Goal: Download file/media

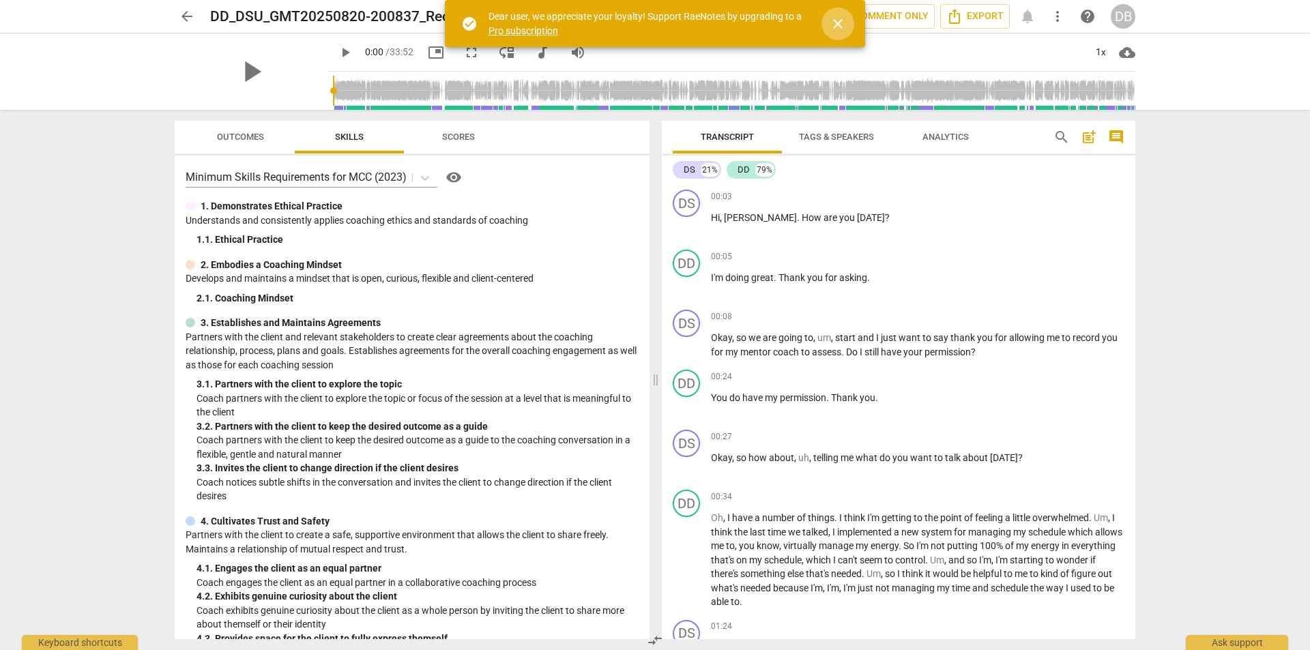
click at [838, 21] on span "close" at bounding box center [838, 24] width 16 height 16
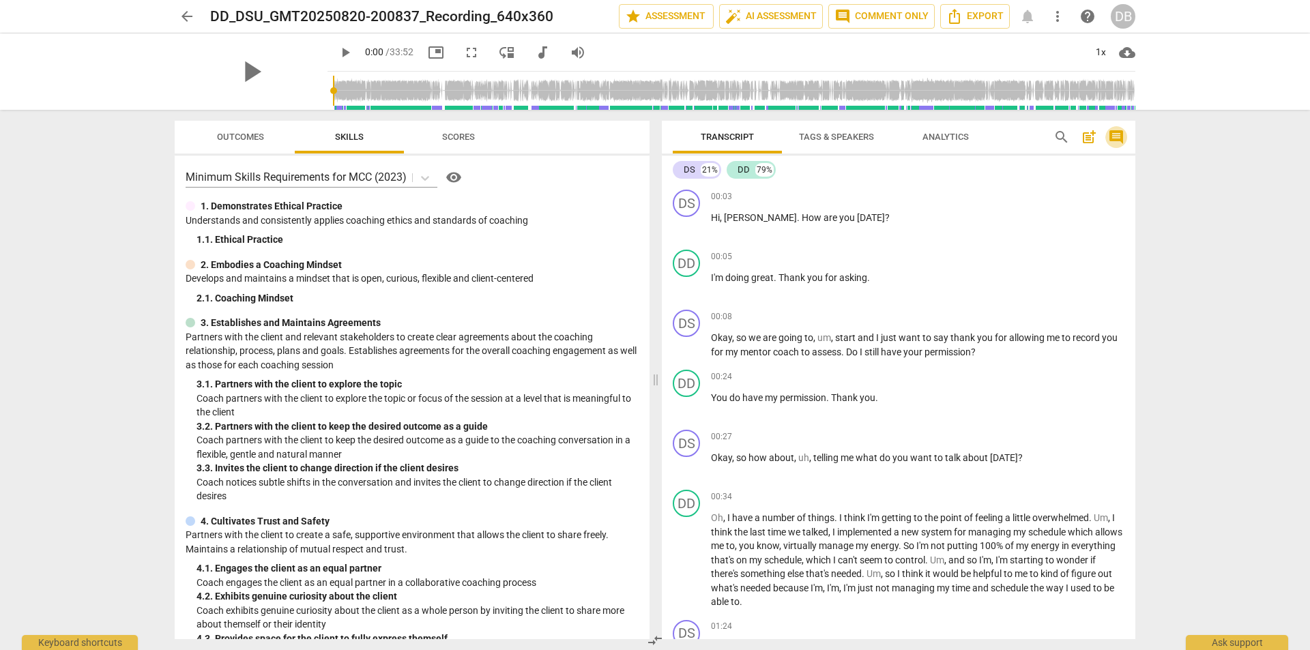
click at [1113, 135] on span "comment" at bounding box center [1116, 137] width 16 height 16
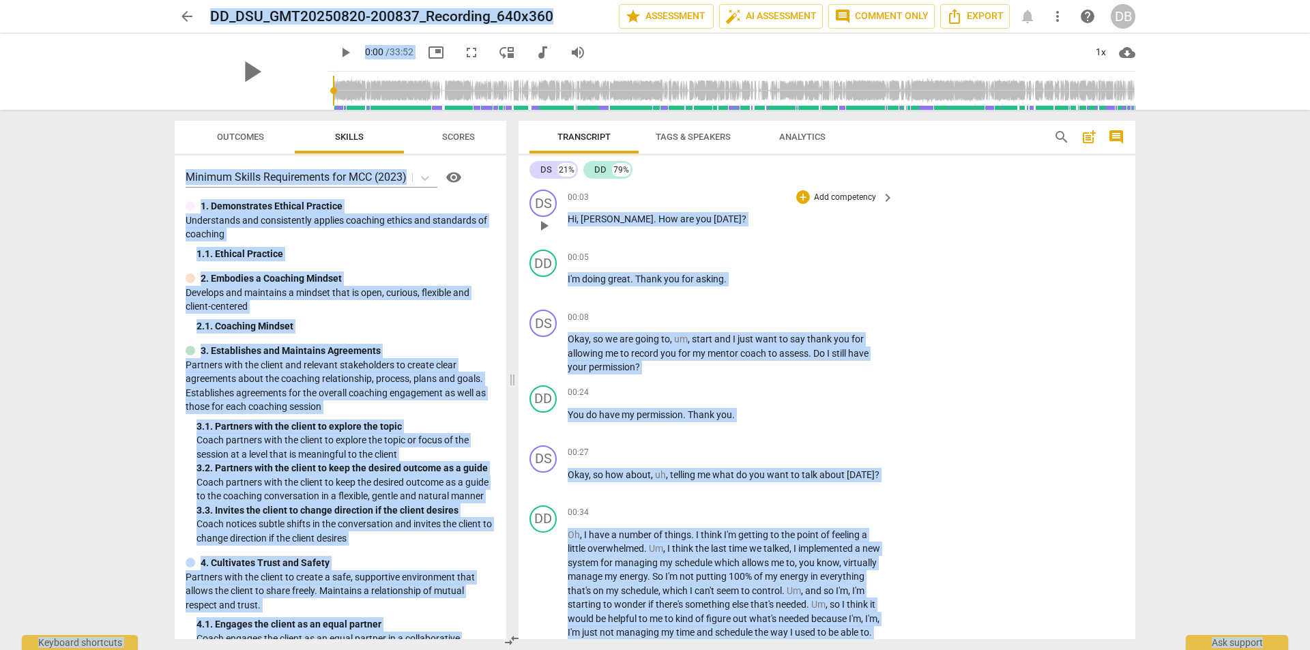
click at [884, 236] on div "00:03 + Add competency keyboard_arrow_right Hi , [PERSON_NAME] . How are you [D…" at bounding box center [732, 214] width 328 height 49
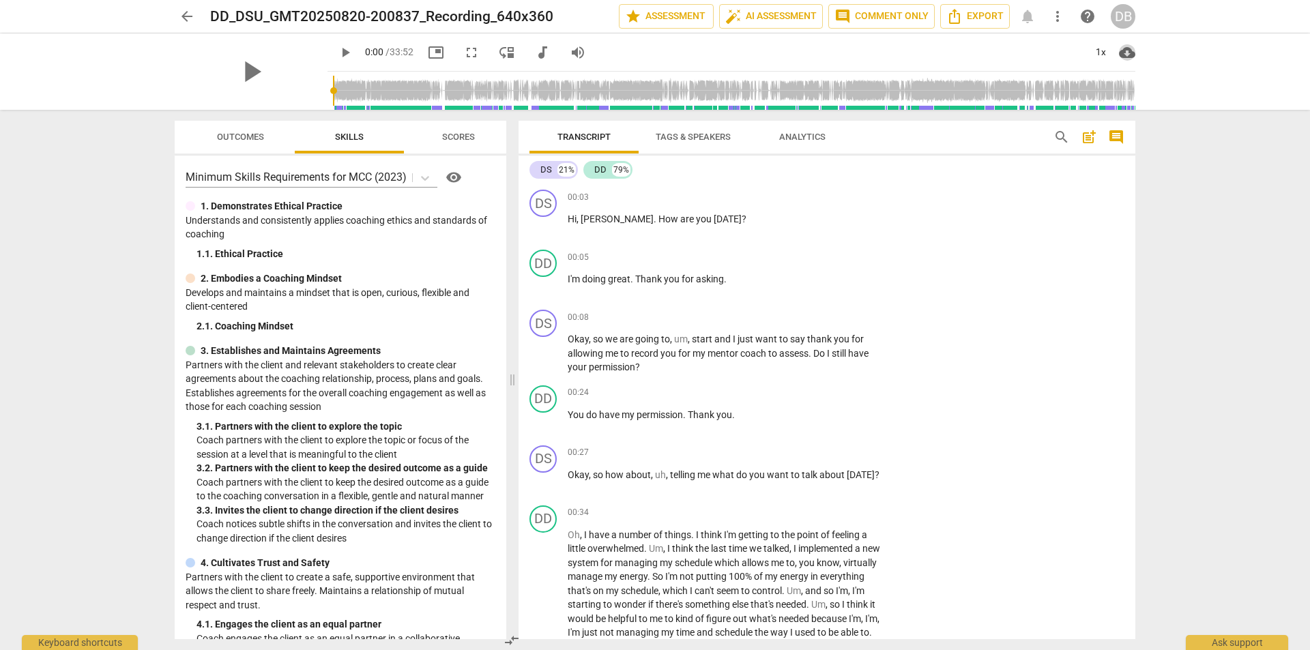
click at [1130, 48] on span "cloud_download" at bounding box center [1127, 52] width 16 height 16
click at [1223, 210] on div at bounding box center [655, 325] width 1310 height 650
drag, startPoint x: 571, startPoint y: 195, endPoint x: 717, endPoint y: 194, distance: 146.7
click at [717, 194] on div "00:03 + Add competency keyboard_arrow_right" at bounding box center [732, 197] width 328 height 15
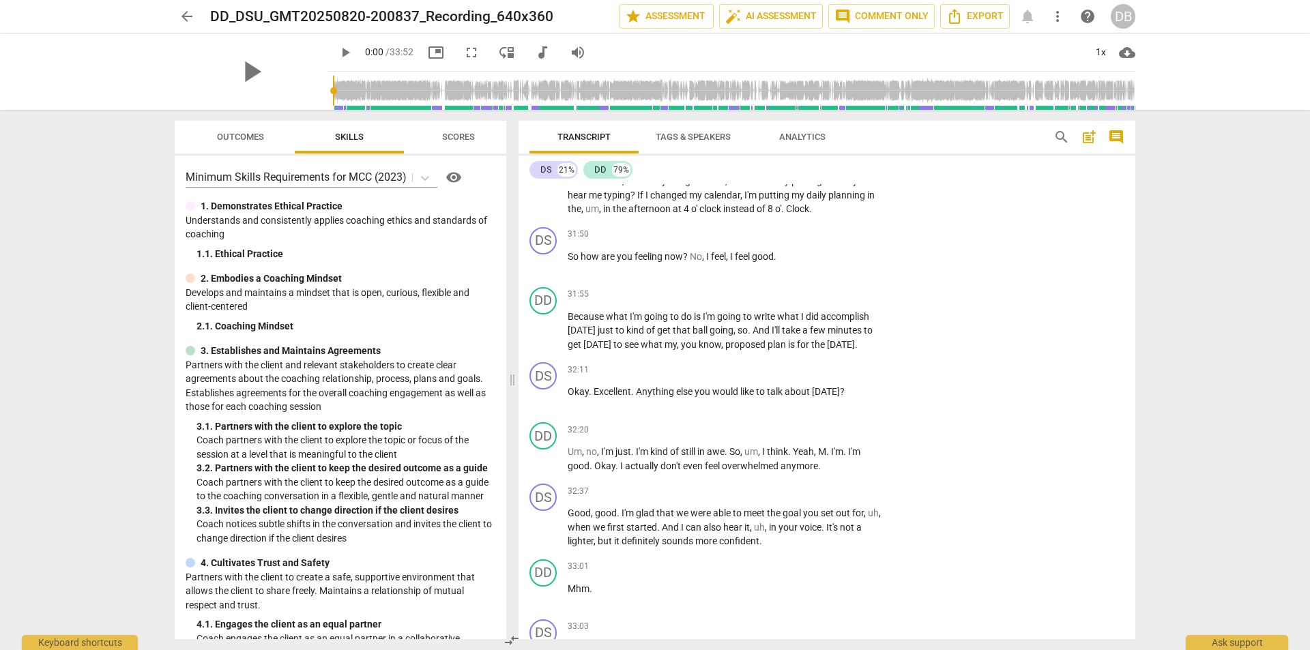
scroll to position [8895, 0]
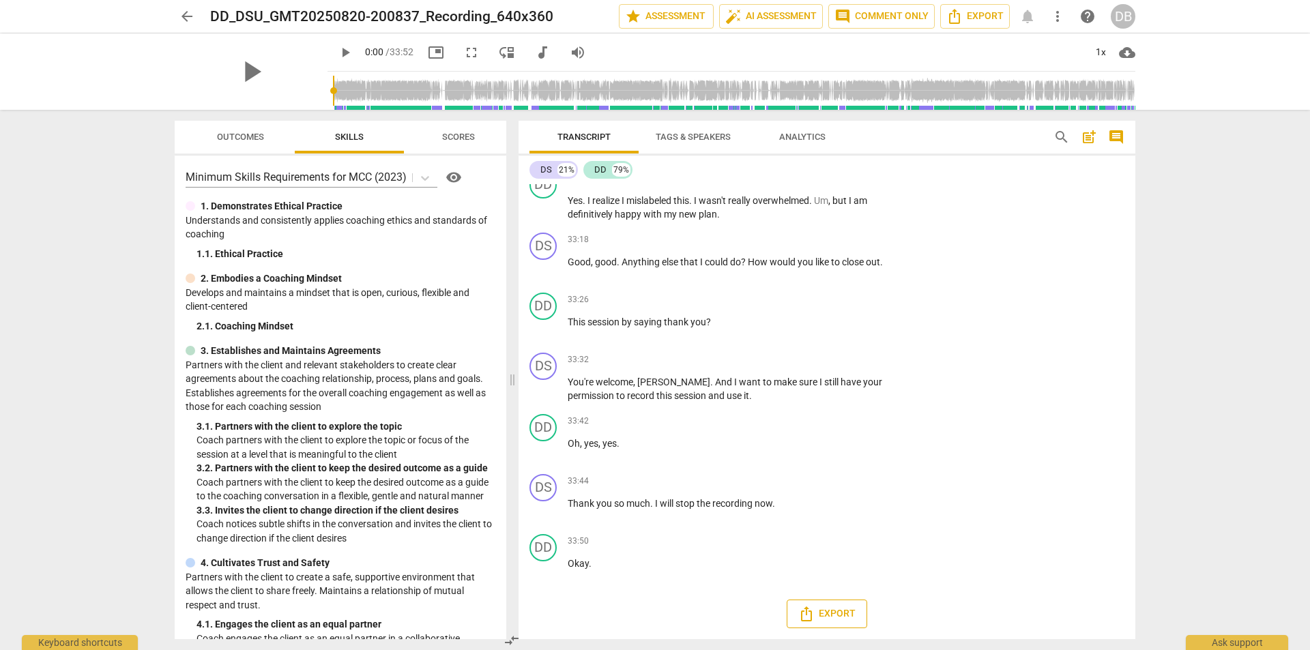
click at [840, 610] on span "Export" at bounding box center [827, 614] width 57 height 16
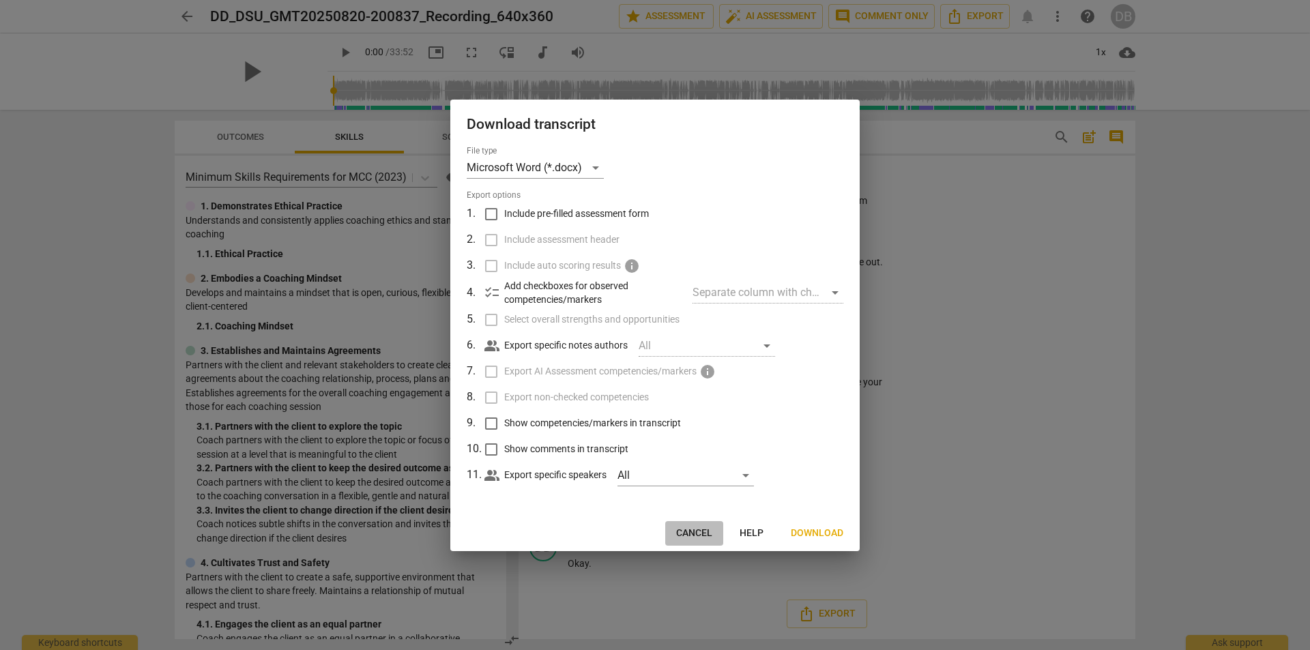
click at [702, 525] on button "Cancel" at bounding box center [694, 533] width 58 height 25
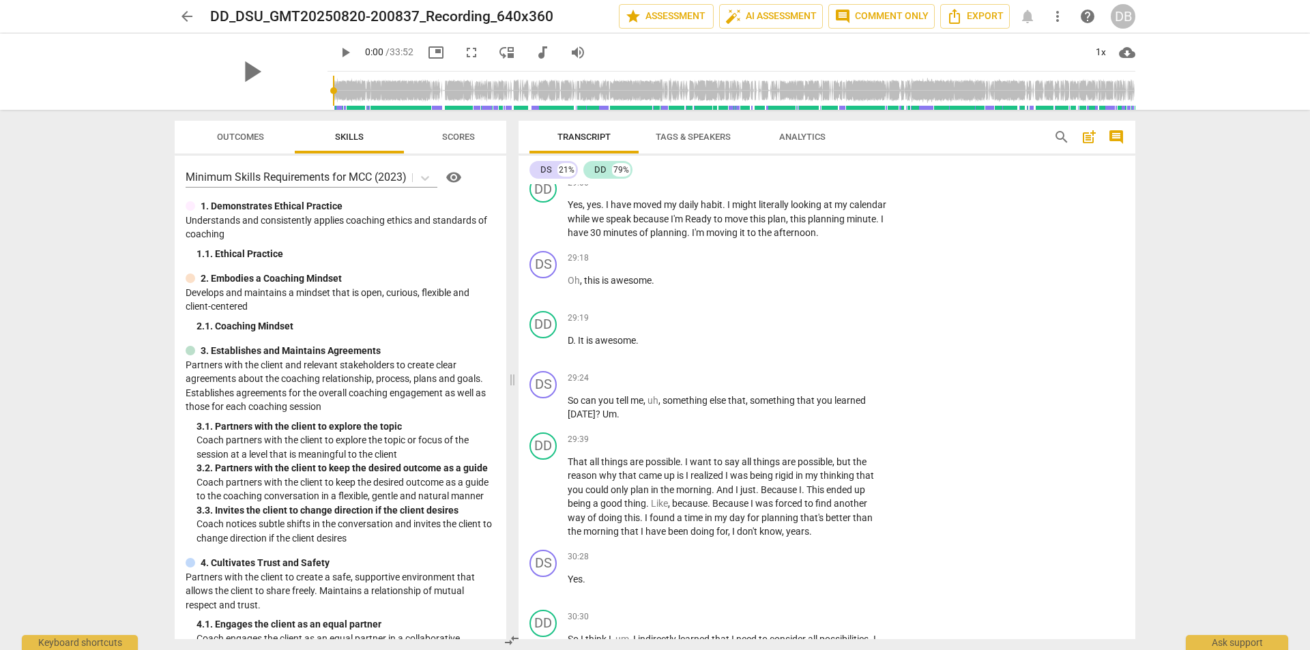
scroll to position [6165, 0]
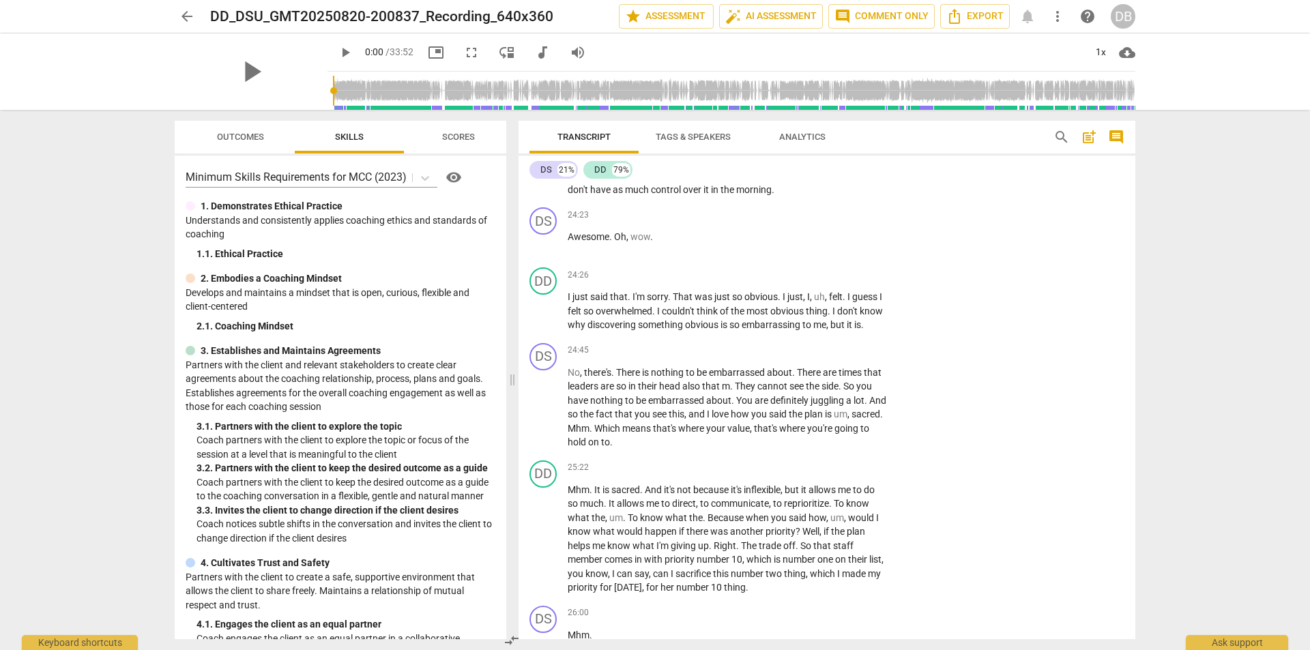
click at [1225, 20] on div "arrow_back DD_DSU_GMT20250820-200837_Recording_640x360 star Assessment auto_fix…" at bounding box center [655, 16] width 1289 height 33
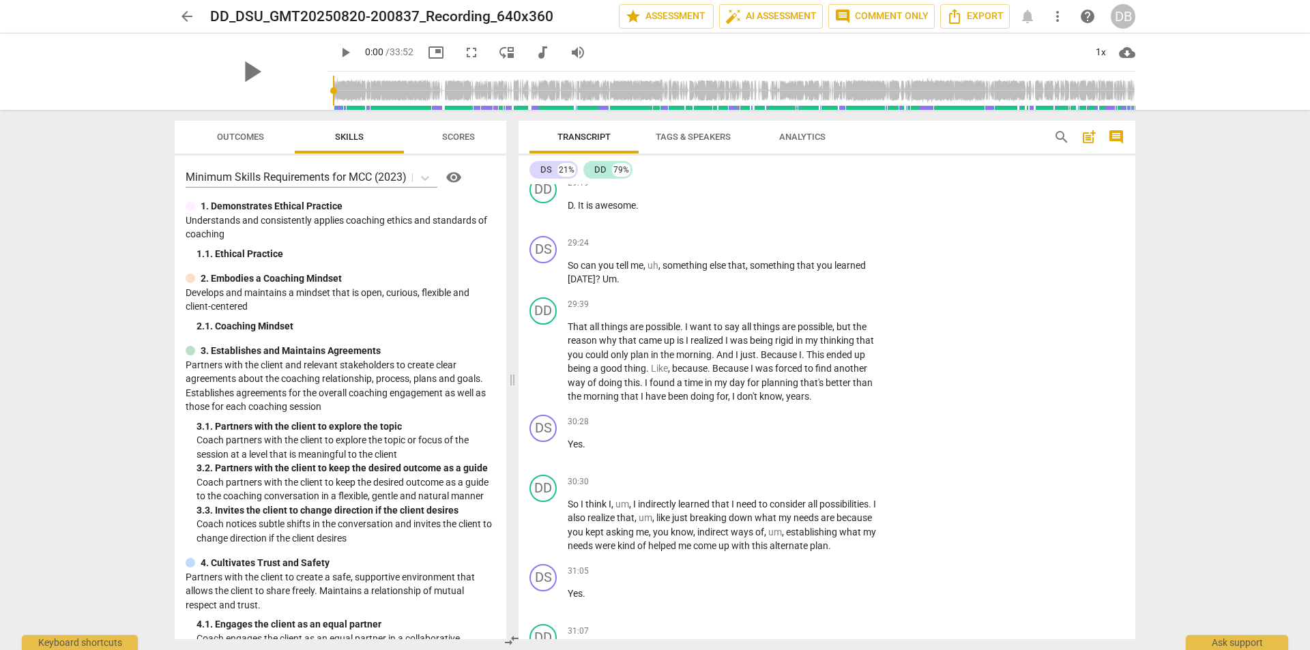
scroll to position [8895, 0]
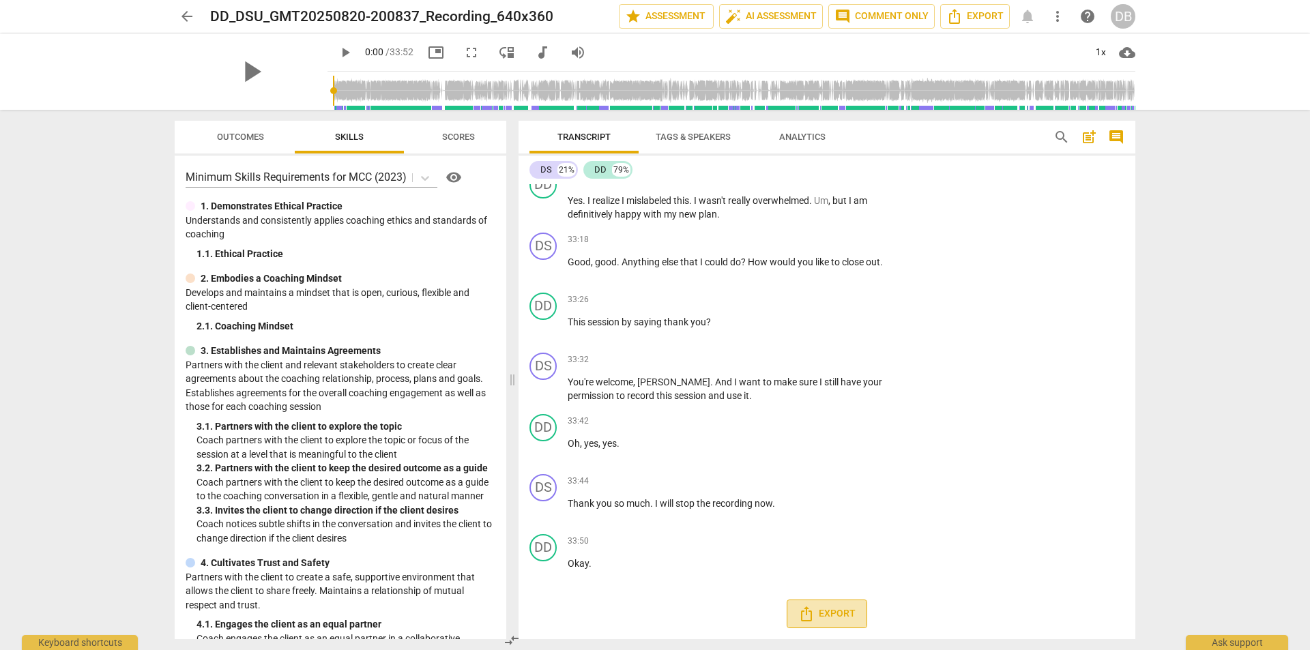
click at [840, 612] on span "Export" at bounding box center [827, 614] width 57 height 16
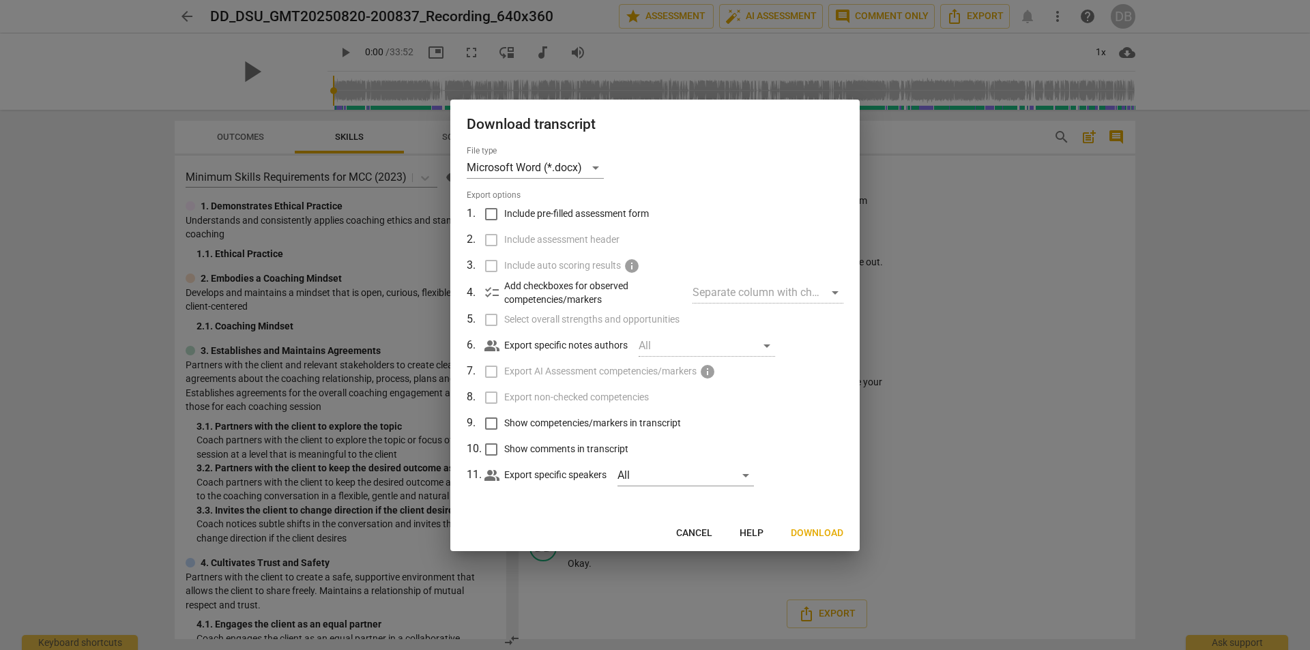
click at [819, 535] on span "Download" at bounding box center [817, 534] width 53 height 14
